Goal: Communication & Community: Answer question/provide support

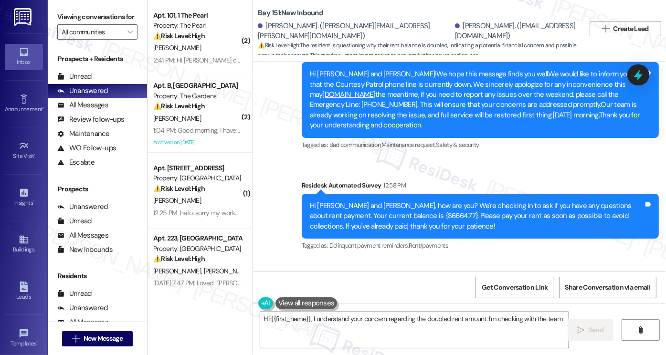
scroll to position [25207, 0]
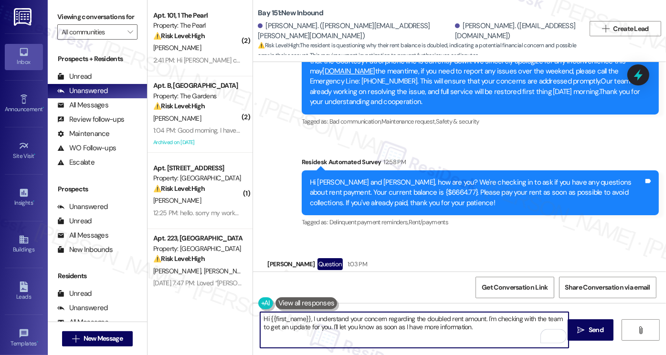
drag, startPoint x: 482, startPoint y: 327, endPoint x: 310, endPoint y: 319, distance: 172.7
click at [310, 319] on textarea "Hi {{first_name}}, I understand your concern regarding the doubled rent amount.…" at bounding box center [414, 330] width 309 height 36
paste textarea "inquire with [PERSON_NAME] about the double rental amount as I see that each mo…"
click at [317, 320] on textarea "Hi {{first_name}}, Iinquire with [PERSON_NAME] about the double rental amount a…" at bounding box center [414, 330] width 309 height 36
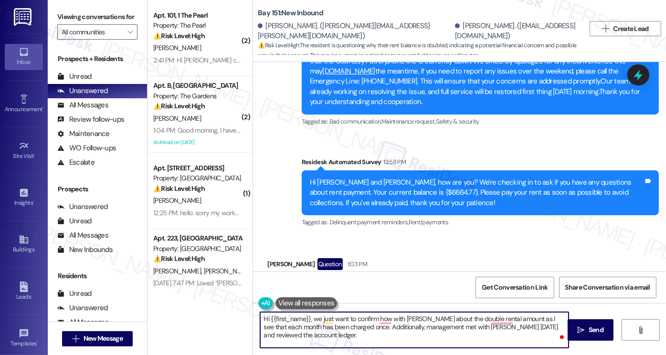
drag, startPoint x: 389, startPoint y: 319, endPoint x: 411, endPoint y: 319, distance: 22.0
click at [411, 319] on textarea "Hi {{first_name}}, we just want to confirm how with [PERSON_NAME] about the dou…" at bounding box center [414, 330] width 309 height 36
drag, startPoint x: 323, startPoint y: 336, endPoint x: 310, endPoint y: 321, distance: 20.3
click at [310, 321] on textarea "Hi {{first_name}}, we just want to confirm how with [PERSON_NAME] about the dou…" at bounding box center [414, 330] width 309 height 36
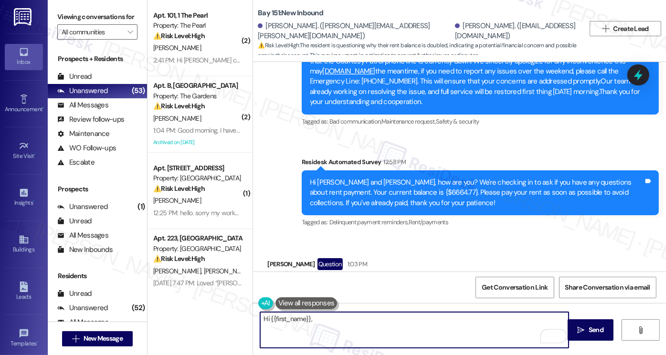
paste textarea "Based on our review, each month has only been charged once. Additionally, manag…"
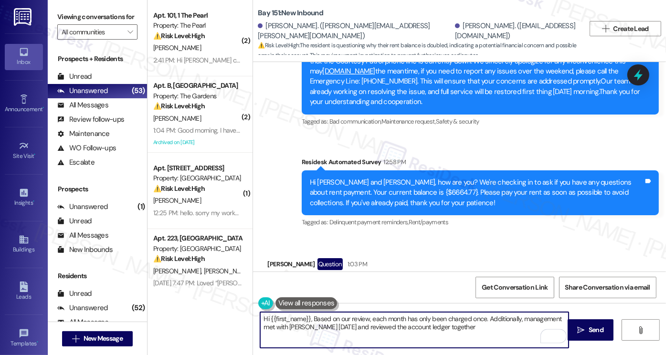
click at [310, 317] on textarea "Hi {{first_name}}, Based on our review, each month has only been charged once. …" at bounding box center [414, 330] width 309 height 36
click at [363, 320] on textarea "Hi {{first_name}}, based on our review, each month has only been charged once. …" at bounding box center [414, 330] width 309 height 36
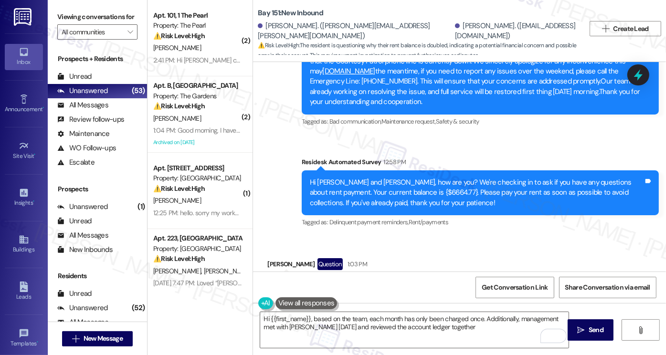
click at [275, 35] on div "[PERSON_NAME]. ([PERSON_NAME][EMAIL_ADDRESS][PERSON_NAME][DOMAIN_NAME])" at bounding box center [355, 31] width 195 height 21
click at [271, 34] on div "[PERSON_NAME]. ([PERSON_NAME][EMAIL_ADDRESS][PERSON_NAME][DOMAIN_NAME])" at bounding box center [355, 31] width 195 height 21
copy div "m"
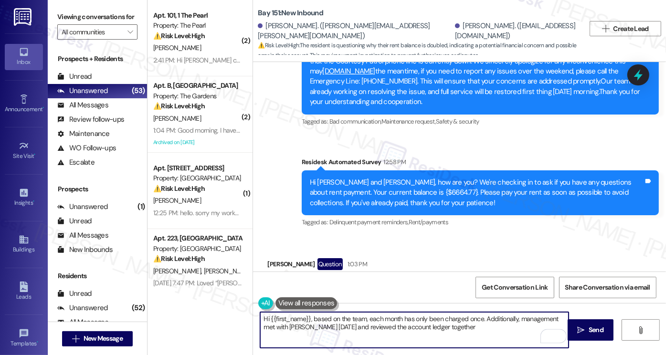
drag, startPoint x: 266, startPoint y: 318, endPoint x: 306, endPoint y: 315, distance: 40.3
click at [306, 315] on textarea "Hi {{first_name}}, based on the team, each month has only been charged once. Ad…" at bounding box center [414, 330] width 309 height 36
paste textarea "m"
click at [446, 326] on textarea "Hi [PERSON_NAME], based on the team, each month has only been charged once. Add…" at bounding box center [414, 330] width 309 height 36
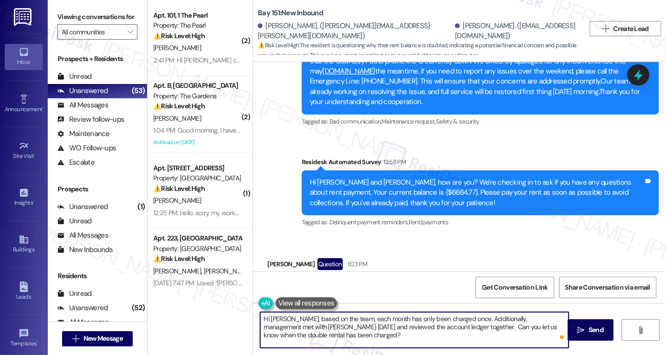
click at [330, 337] on textarea "Hi [PERSON_NAME], based on the team, each month has only been charged once. Add…" at bounding box center [414, 330] width 309 height 36
click at [330, 338] on textarea "Hi [PERSON_NAME], based on the team, each month has only been charged once. Add…" at bounding box center [414, 330] width 309 height 36
click at [361, 338] on textarea "Hi [PERSON_NAME], based on the team, each month has only been charged once. Add…" at bounding box center [414, 330] width 309 height 36
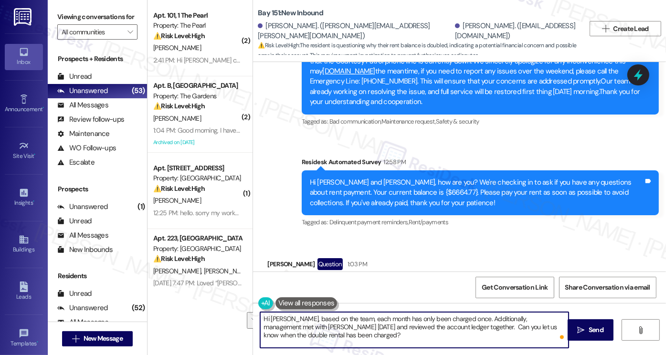
drag, startPoint x: 361, startPoint y: 338, endPoint x: 486, endPoint y: 327, distance: 125.2
click at [486, 327] on textarea "Hi [PERSON_NAME], based on the team, each month has only been charged once. Add…" at bounding box center [414, 330] width 309 height 36
click at [458, 331] on textarea "Hi [PERSON_NAME], based on the team, each month has only been charged once. Add…" at bounding box center [414, 330] width 309 height 36
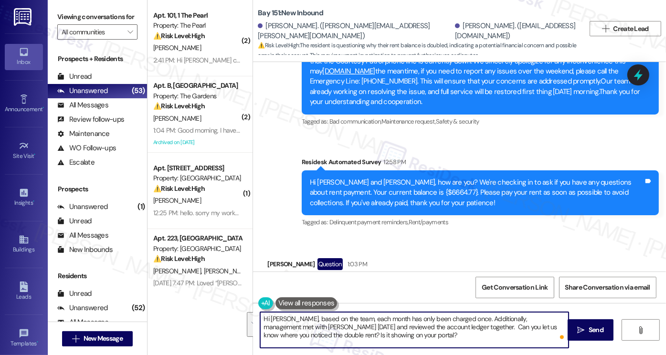
click at [376, 337] on textarea "Hi [PERSON_NAME], based on the team, each month has only been charged once. Add…" at bounding box center [414, 330] width 309 height 36
click at [387, 334] on textarea "Hi [PERSON_NAME], based on the team, each month has only been charged once. Add…" at bounding box center [414, 330] width 309 height 36
click at [482, 313] on textarea "Hi [PERSON_NAME], based on the team, each month has only been charged once. Add…" at bounding box center [414, 330] width 309 height 36
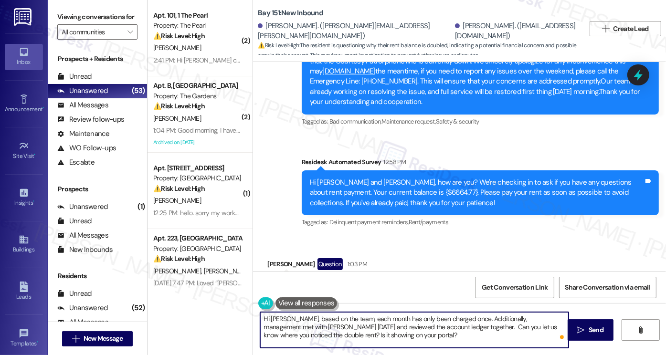
click at [468, 319] on textarea "Hi [PERSON_NAME], based on the team, each month has only been charged once. Add…" at bounding box center [414, 330] width 309 height 36
click at [500, 319] on textarea "Hi [PERSON_NAME], based on the team, each month has only been charged once. Add…" at bounding box center [414, 330] width 309 height 36
drag, startPoint x: 496, startPoint y: 318, endPoint x: 457, endPoint y: 318, distance: 39.7
click at [457, 318] on textarea "Hi [PERSON_NAME], based on the team, each month has only been charged once. Add…" at bounding box center [414, 330] width 309 height 36
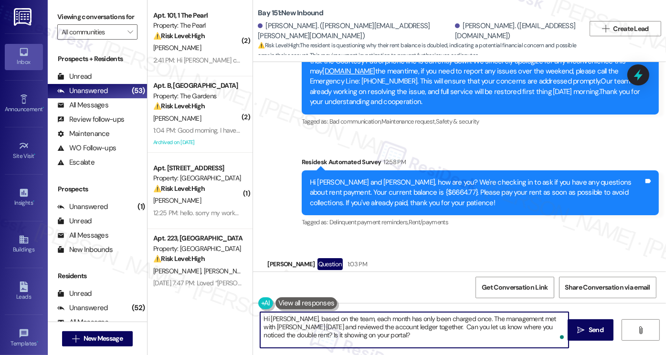
click at [509, 315] on textarea "Hi [PERSON_NAME], based on the team, each month has only been charged once. The…" at bounding box center [414, 330] width 309 height 36
click at [404, 334] on textarea "Hi [PERSON_NAME], based on the team, each month has only been charged once. The…" at bounding box center [414, 330] width 309 height 36
drag, startPoint x: 398, startPoint y: 336, endPoint x: 294, endPoint y: 340, distance: 104.2
click at [294, 340] on textarea "Hi [PERSON_NAME], based on the team, each month has only been charged once. The…" at bounding box center [414, 330] width 309 height 36
click at [360, 319] on textarea "Hi [PERSON_NAME], based on the team, each month has only been charged once. The…" at bounding box center [414, 330] width 309 height 36
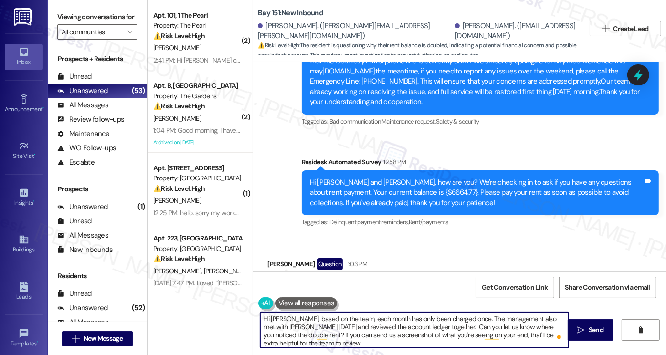
click at [360, 319] on textarea "Hi [PERSON_NAME], based on the team, each month has only been charged once. The…" at bounding box center [414, 330] width 309 height 36
type textarea "Hi [PERSON_NAME], based on the team, each month has only been charged once. The…"
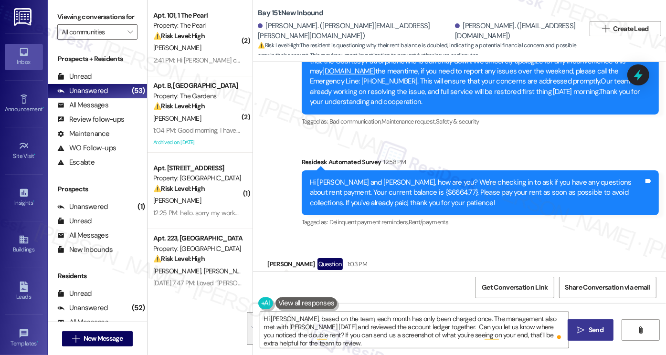
click at [583, 324] on button " Send" at bounding box center [591, 330] width 46 height 21
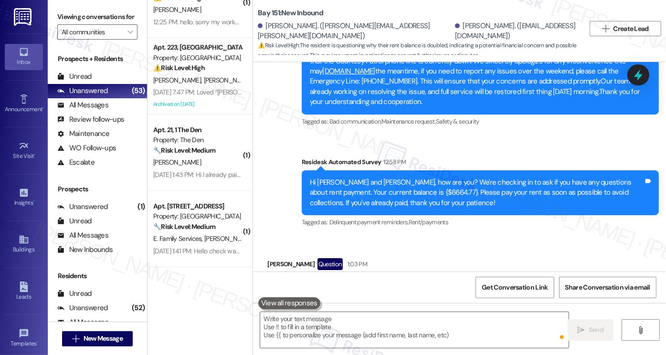
scroll to position [0, 0]
